Goal: Navigation & Orientation: Find specific page/section

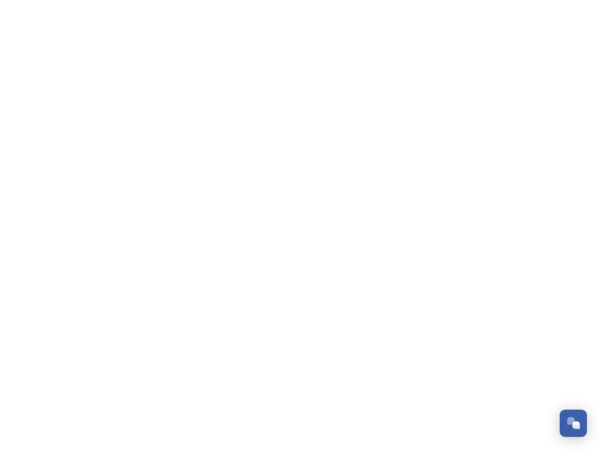
click at [573, 423] on div "Open Chat" at bounding box center [576, 425] width 8 height 8
click at [577, 0] on html "/p/collection/tempest/tourism-academy-2025 Dismiss GoSquared Assistant Chat wit…" at bounding box center [300, 0] width 601 height 0
click at [502, 0] on html "/p/collection/tempest/tourism-academy-2025 Dismiss GoSquared Assistant Chat wit…" at bounding box center [300, 0] width 601 height 0
click at [577, 0] on html "/p/collection/tempest/tourism-academy-2025 Dismiss GoSquared Assistant Chat wit…" at bounding box center [300, 0] width 601 height 0
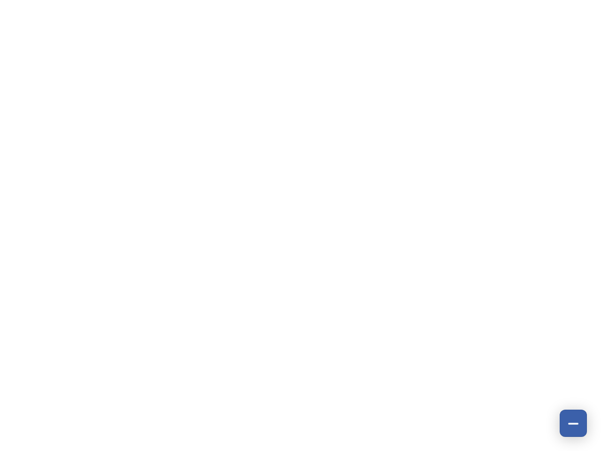
click at [569, 0] on html "/p/collection/tempest/tourism-academy-2025 Dismiss GoSquared Assistant Chat wit…" at bounding box center [300, 0] width 601 height 0
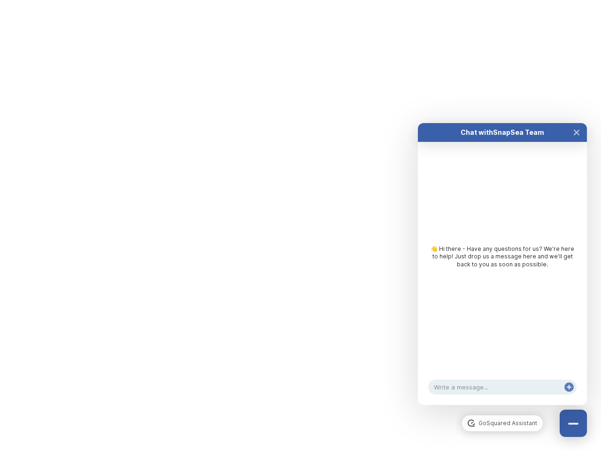
click at [569, 389] on icon at bounding box center [569, 387] width 5 height 5
click at [301, 0] on html "/p/collection/tempest/tourism-academy-2025 Dismiss GoSquared Assistant Chat wit…" at bounding box center [300, 0] width 601 height 0
click at [293, 0] on html "/p/collection/tempest/tourism-academy-2025 Dismiss GoSquared Assistant Chat wit…" at bounding box center [300, 0] width 601 height 0
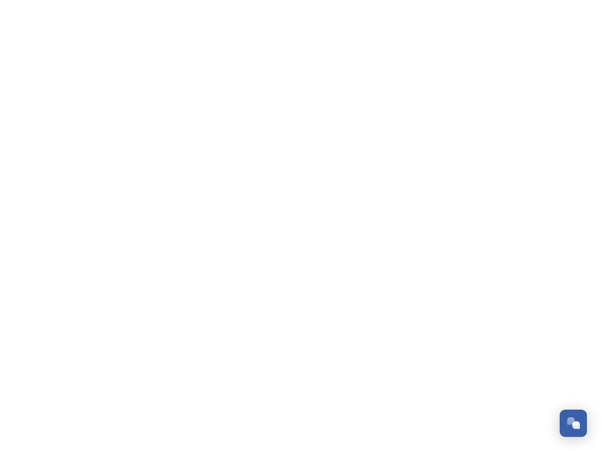
click at [573, 423] on div "Open Chat" at bounding box center [576, 425] width 8 height 8
click at [577, 0] on html "/p/collection/tempest/tourism-academy-2025 Dismiss GoSquared Assistant Chat wit…" at bounding box center [300, 0] width 601 height 0
click at [502, 0] on html "/p/collection/tempest/tourism-academy-2025 Dismiss GoSquared Assistant Chat wit…" at bounding box center [300, 0] width 601 height 0
click at [577, 0] on html "/p/collection/tempest/tourism-academy-2025 Dismiss GoSquared Assistant Chat wit…" at bounding box center [300, 0] width 601 height 0
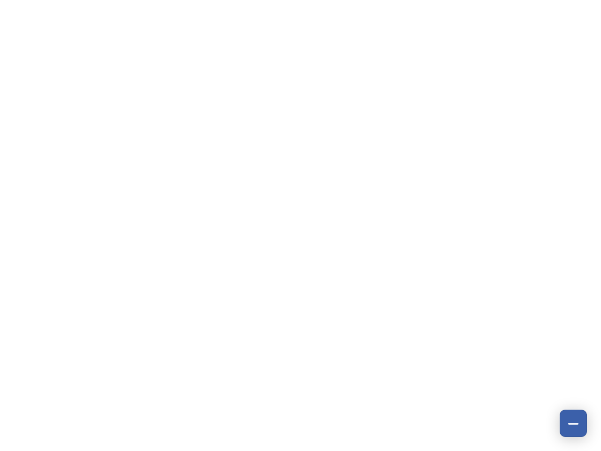
click at [569, 0] on html "/p/collection/tempest/tourism-academy-2025 Dismiss GoSquared Assistant Chat wit…" at bounding box center [300, 0] width 601 height 0
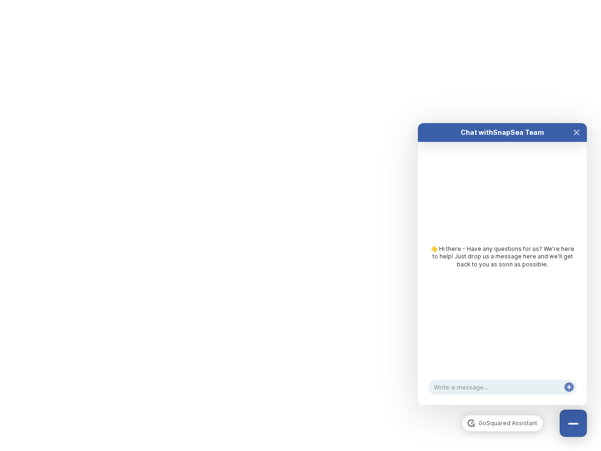
click at [569, 389] on icon at bounding box center [569, 387] width 5 height 5
click at [301, 0] on html "/p/collection/tempest/tourism-academy-2025 Dismiss GoSquared Assistant Chat wit…" at bounding box center [300, 0] width 601 height 0
click at [293, 0] on html "/p/collection/tempest/tourism-academy-2025 Dismiss GoSquared Assistant Chat wit…" at bounding box center [300, 0] width 601 height 0
